Goal: Navigation & Orientation: Find specific page/section

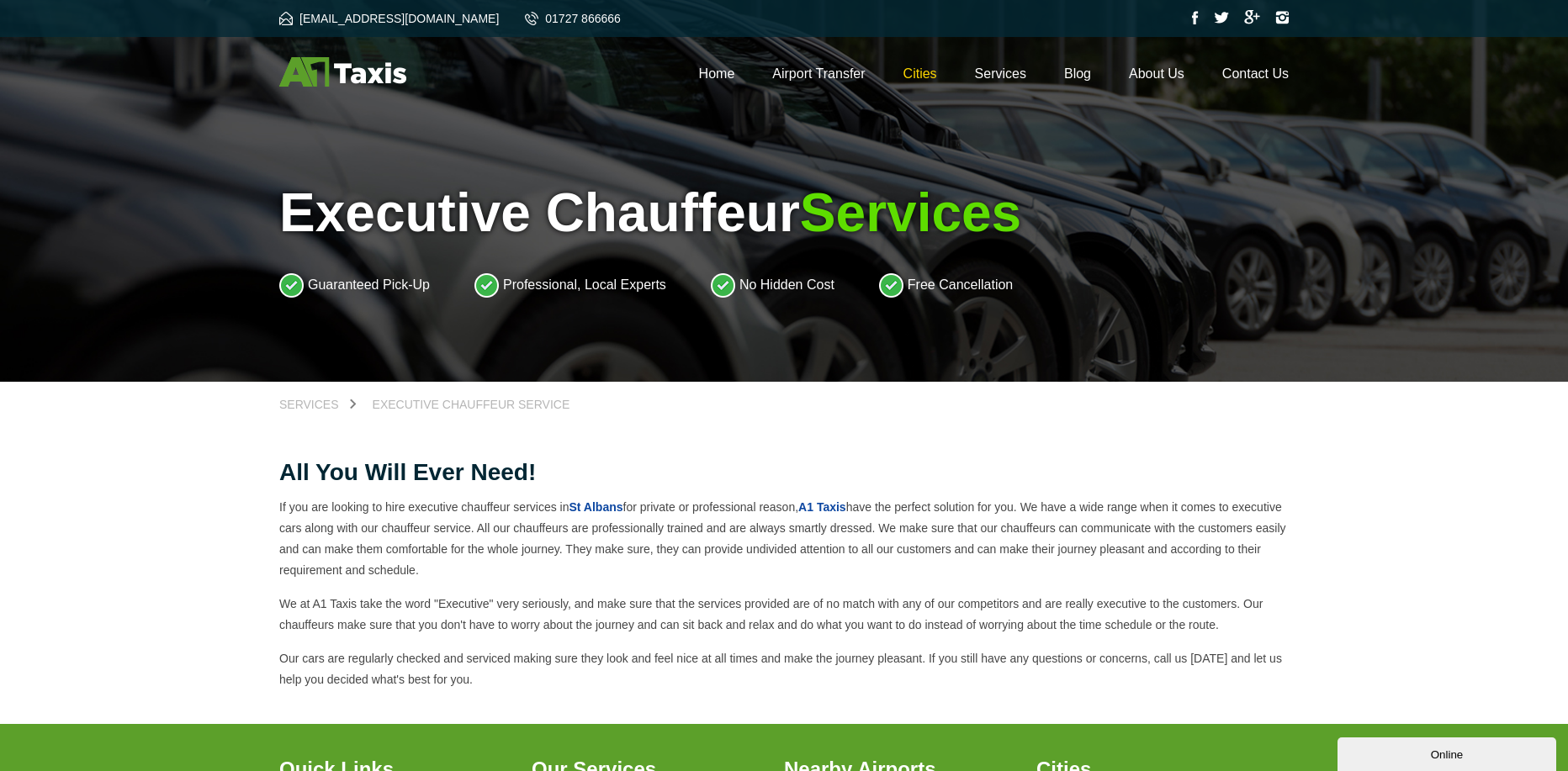
click at [914, 73] on link "Cities" at bounding box center [920, 73] width 33 height 14
